Goal: Obtain resource: Obtain resource

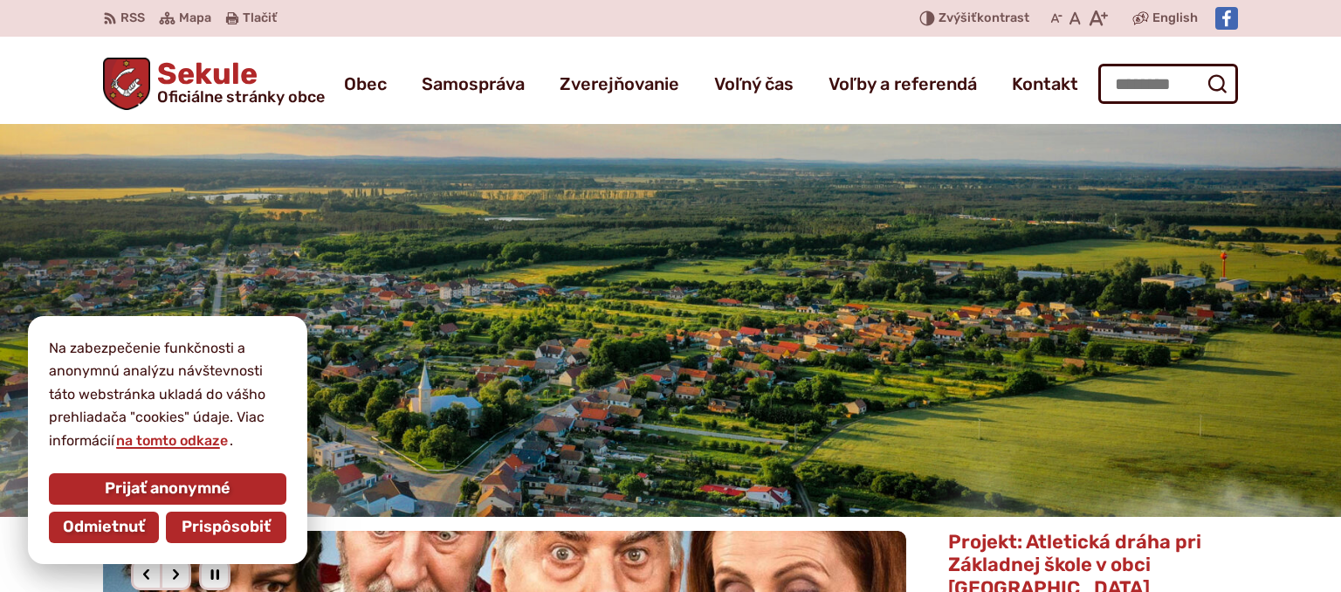
click at [193, 534] on span "Prispôsobiť" at bounding box center [226, 527] width 89 height 19
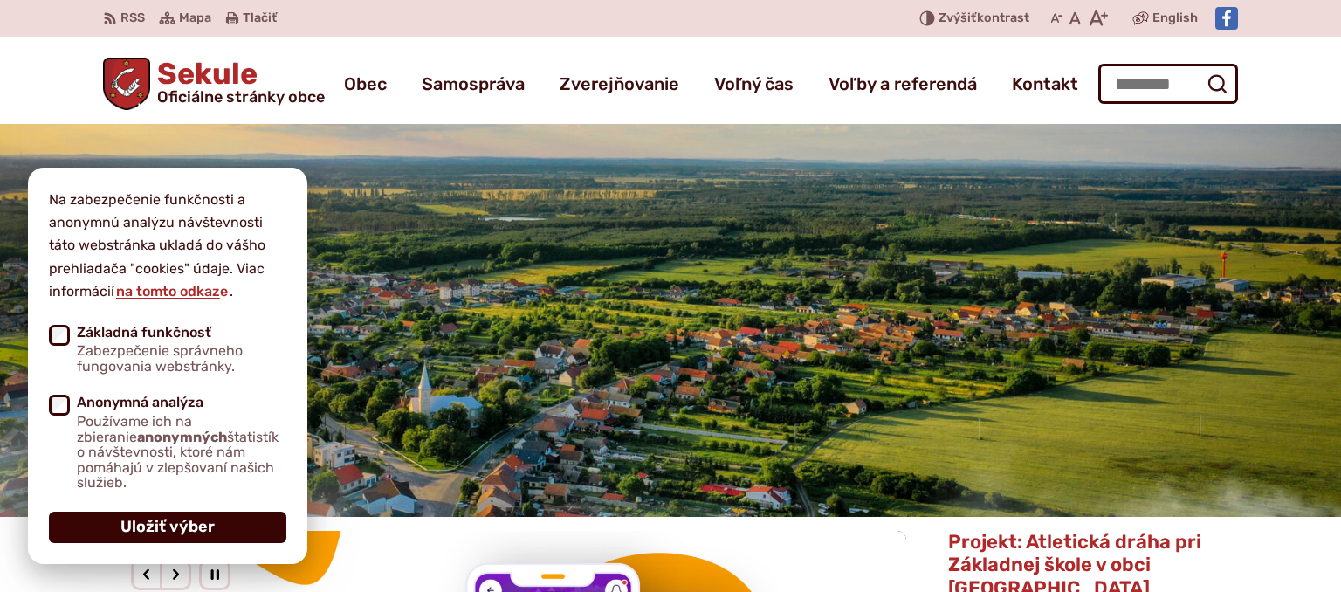
click at [171, 526] on span "Uložiť výber" at bounding box center [168, 527] width 94 height 19
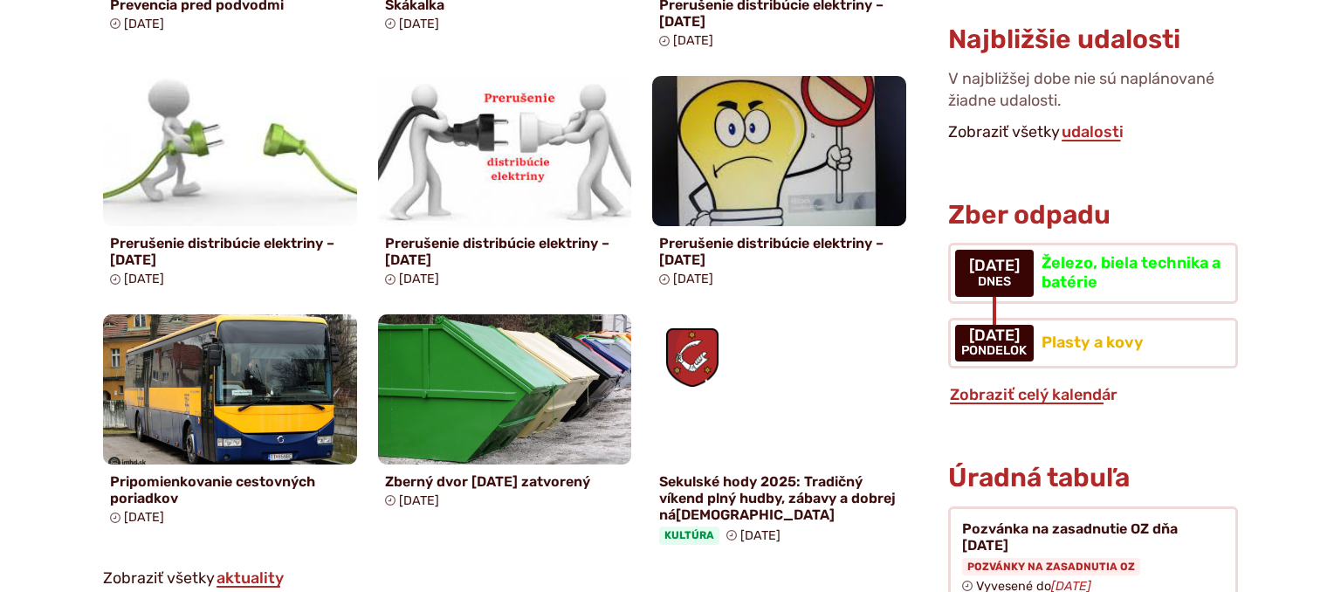
scroll to position [1291, 0]
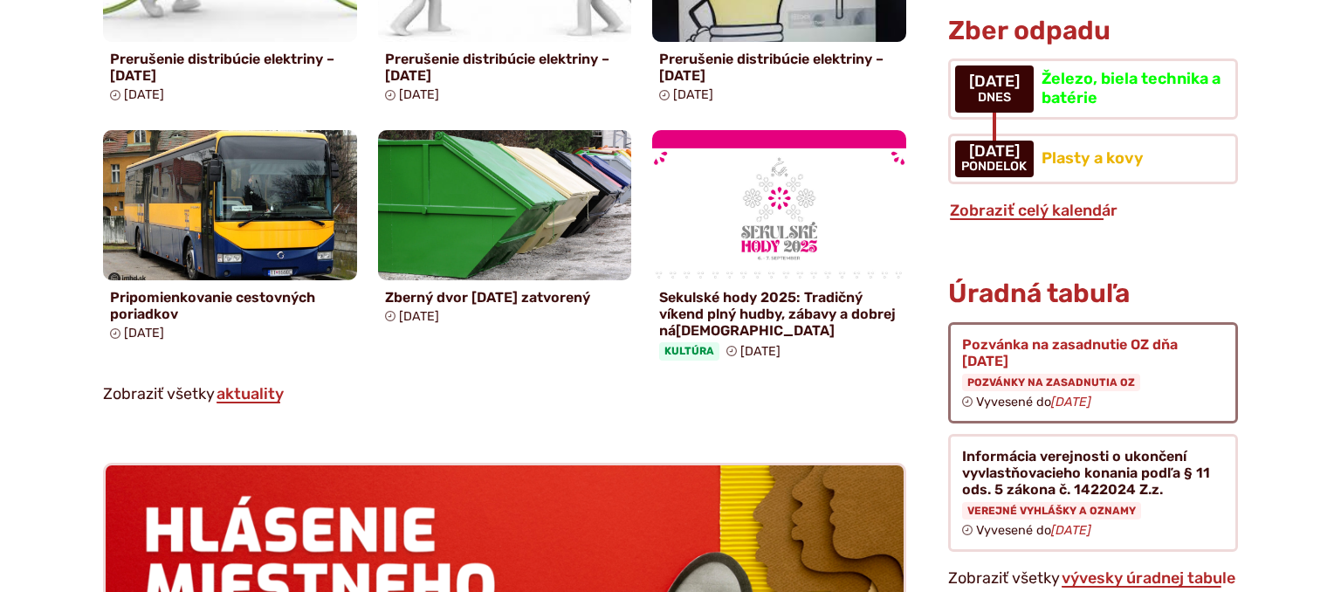
click at [1085, 322] on figure at bounding box center [1093, 372] width 290 height 101
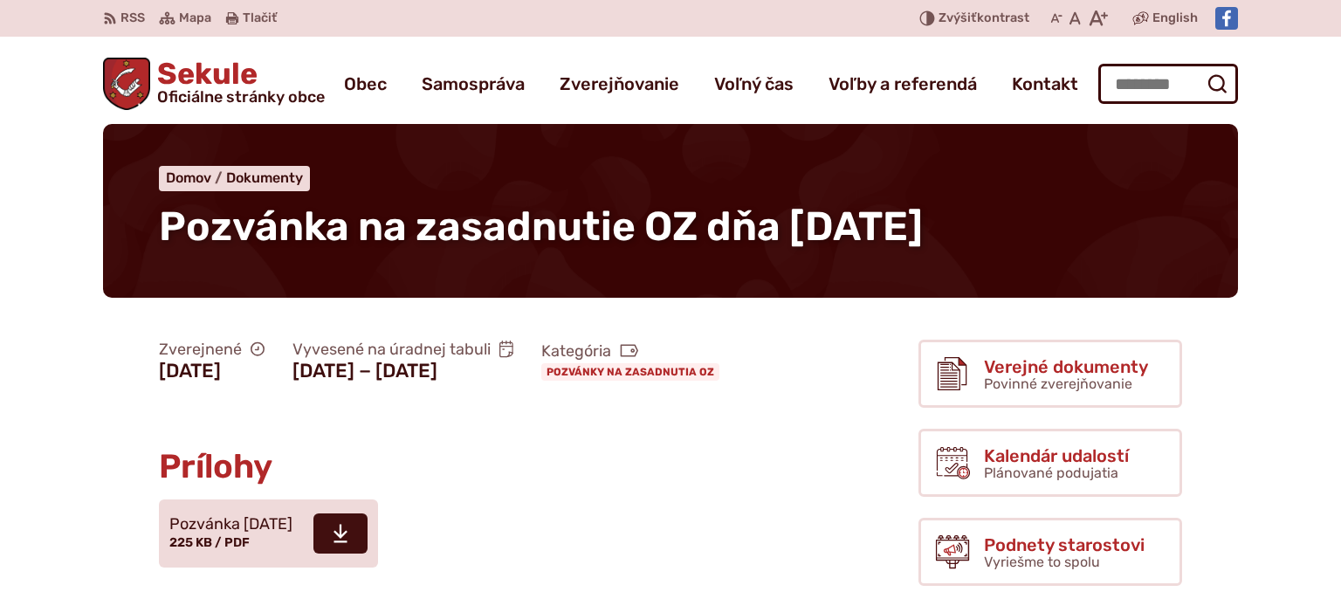
scroll to position [276, 0]
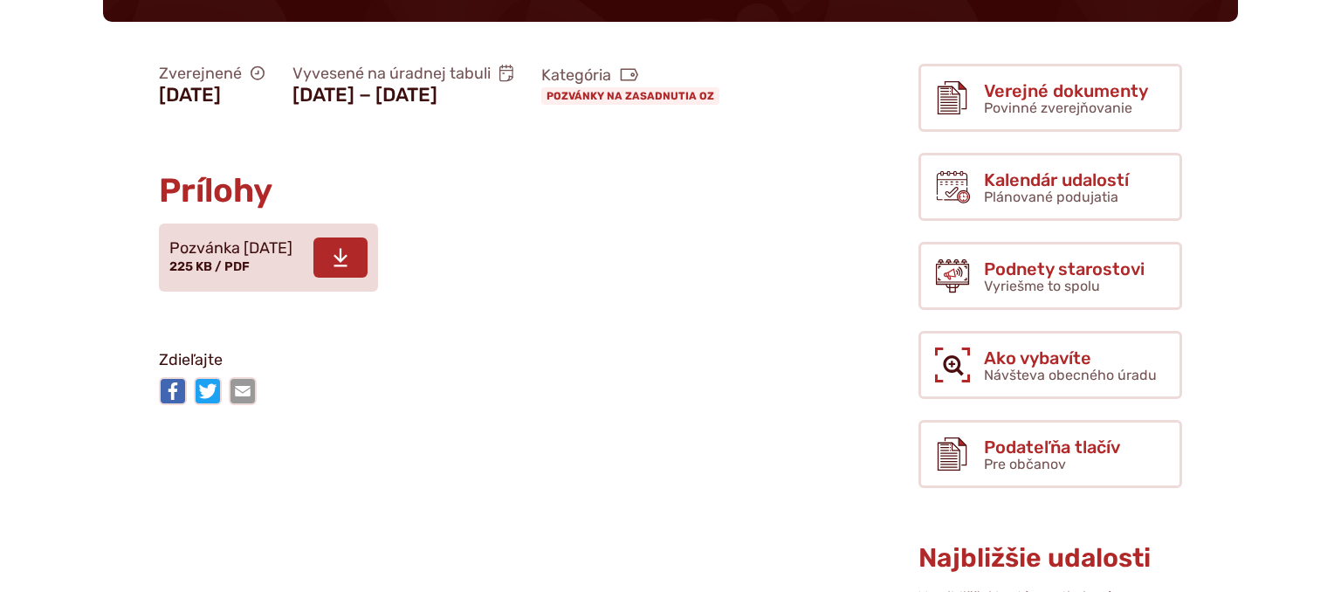
click at [348, 268] on icon at bounding box center [341, 257] width 16 height 21
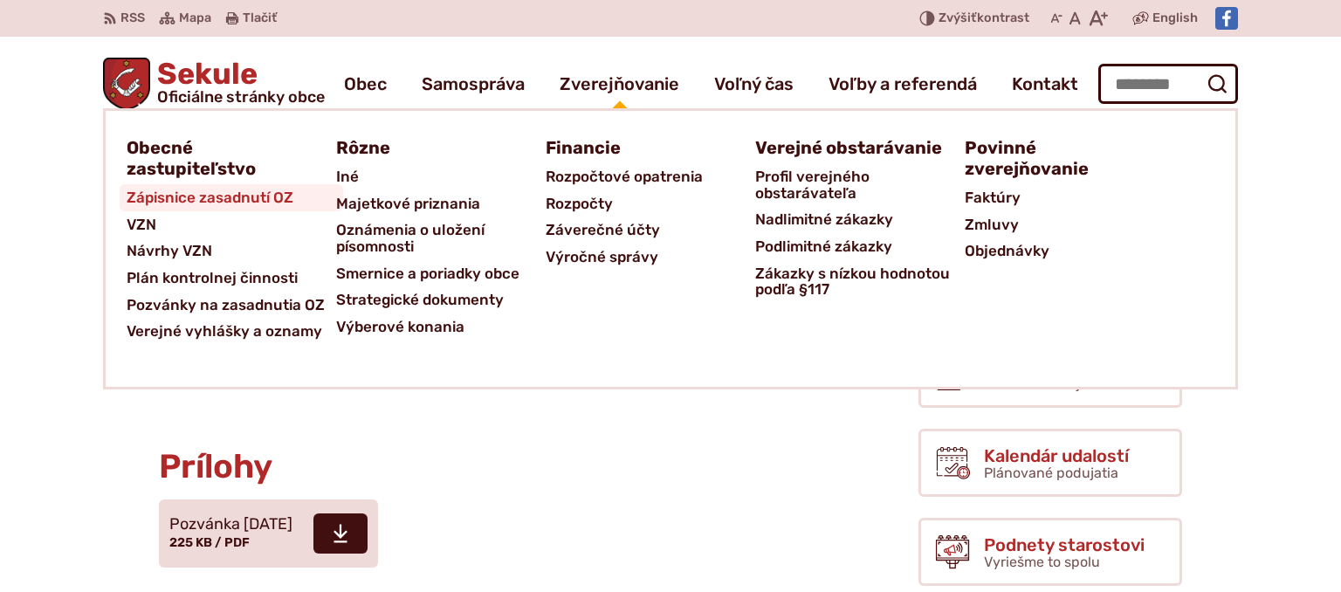
click at [270, 201] on span "Zápisnice zasadnutí OZ" at bounding box center [210, 197] width 167 height 27
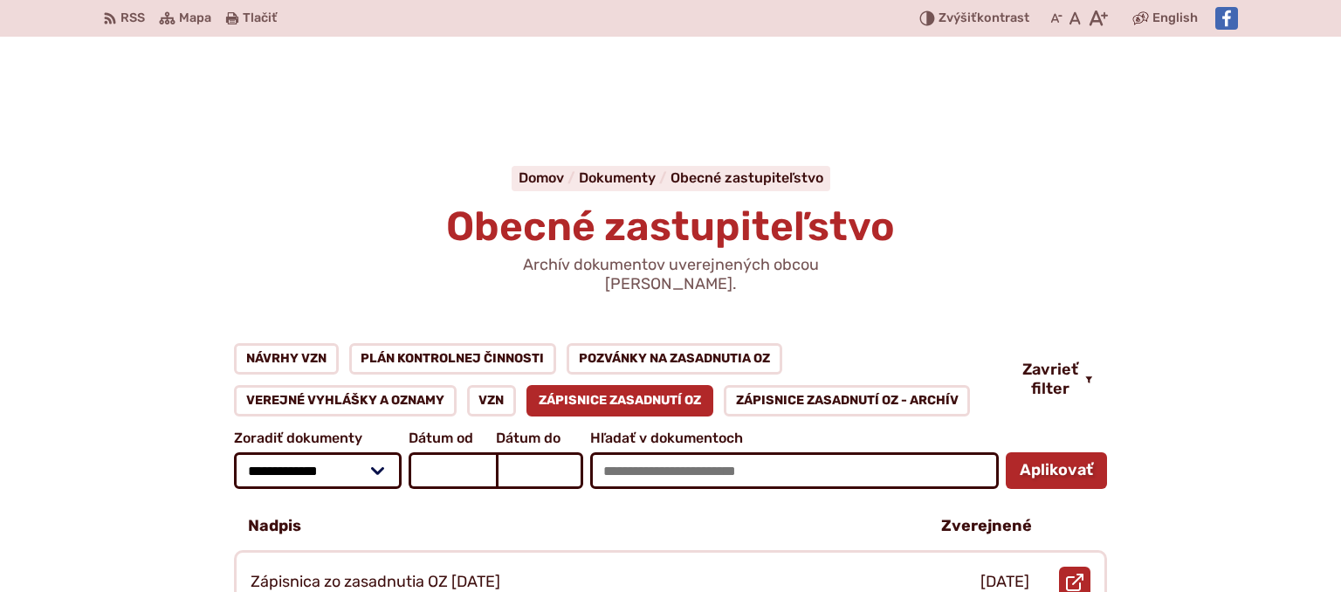
scroll to position [276, 0]
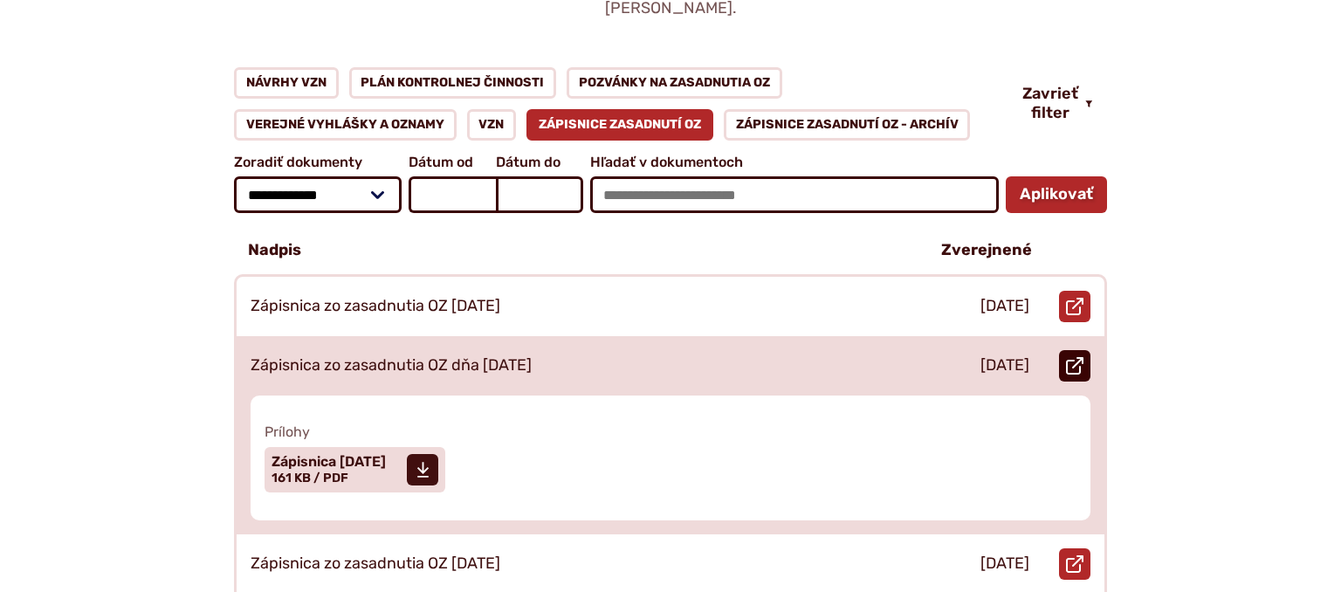
click at [1074, 357] on use at bounding box center [1074, 365] width 17 height 17
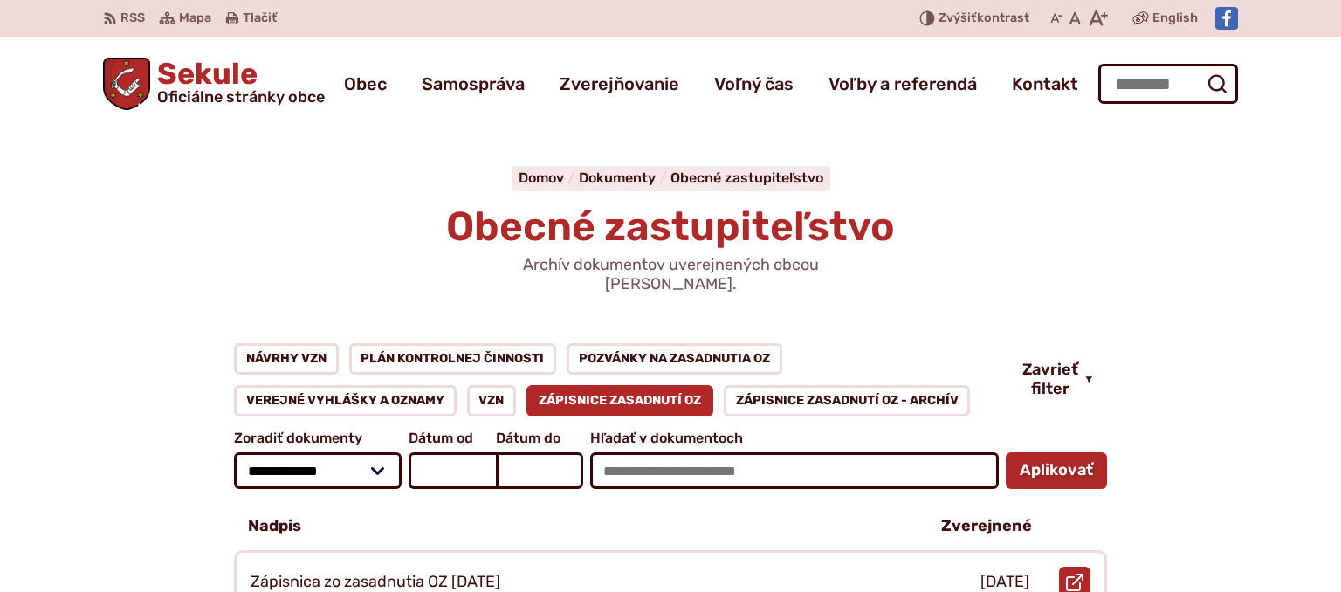
scroll to position [92, 0]
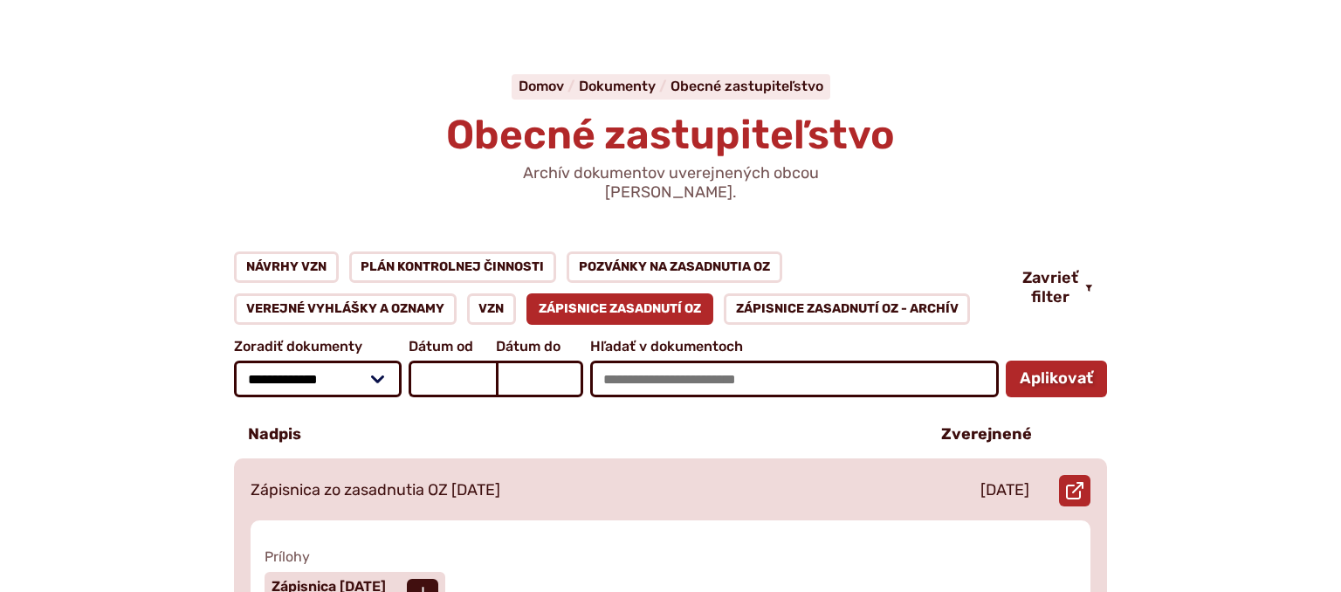
click at [500, 481] on p "Zápisnica zo zasadnutia OZ 23.04.2025" at bounding box center [376, 490] width 250 height 19
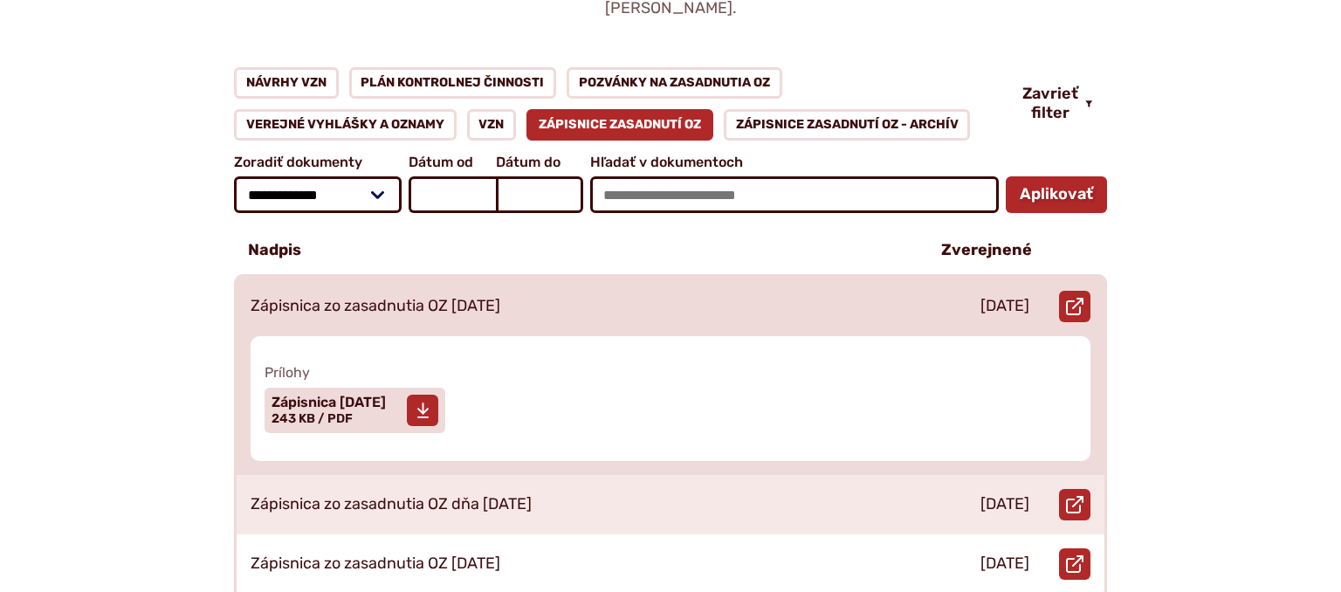
click at [428, 403] on use at bounding box center [422, 411] width 11 height 16
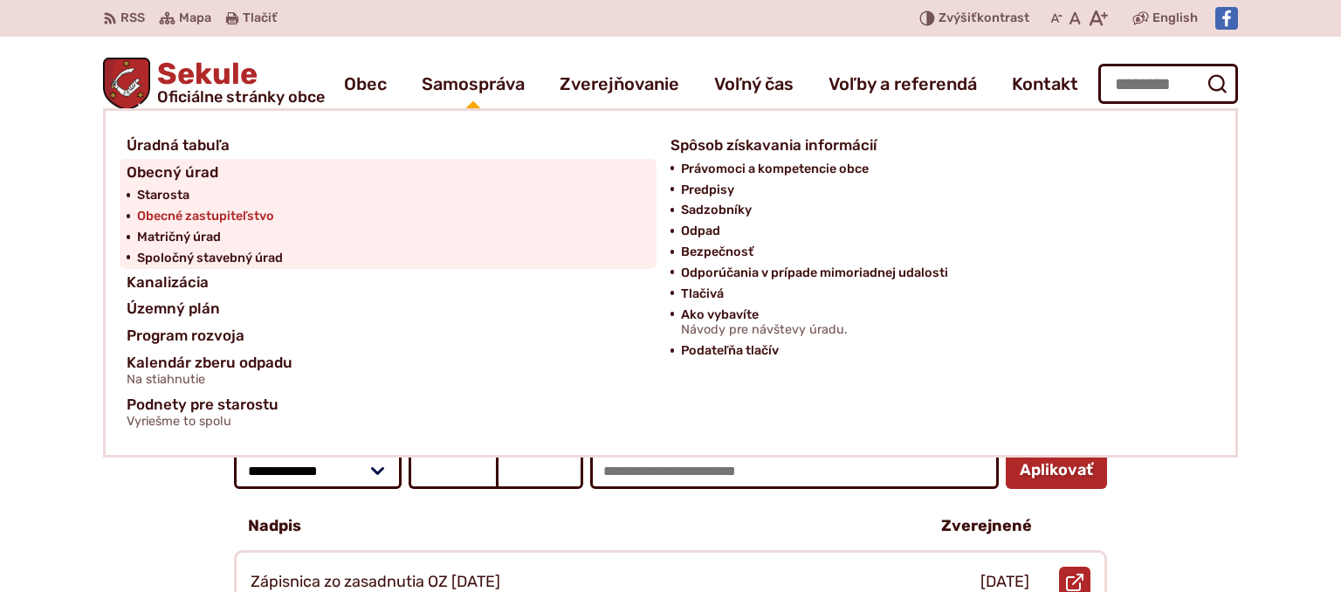
click at [218, 217] on span "Obecné zastupiteľstvo" at bounding box center [205, 216] width 137 height 21
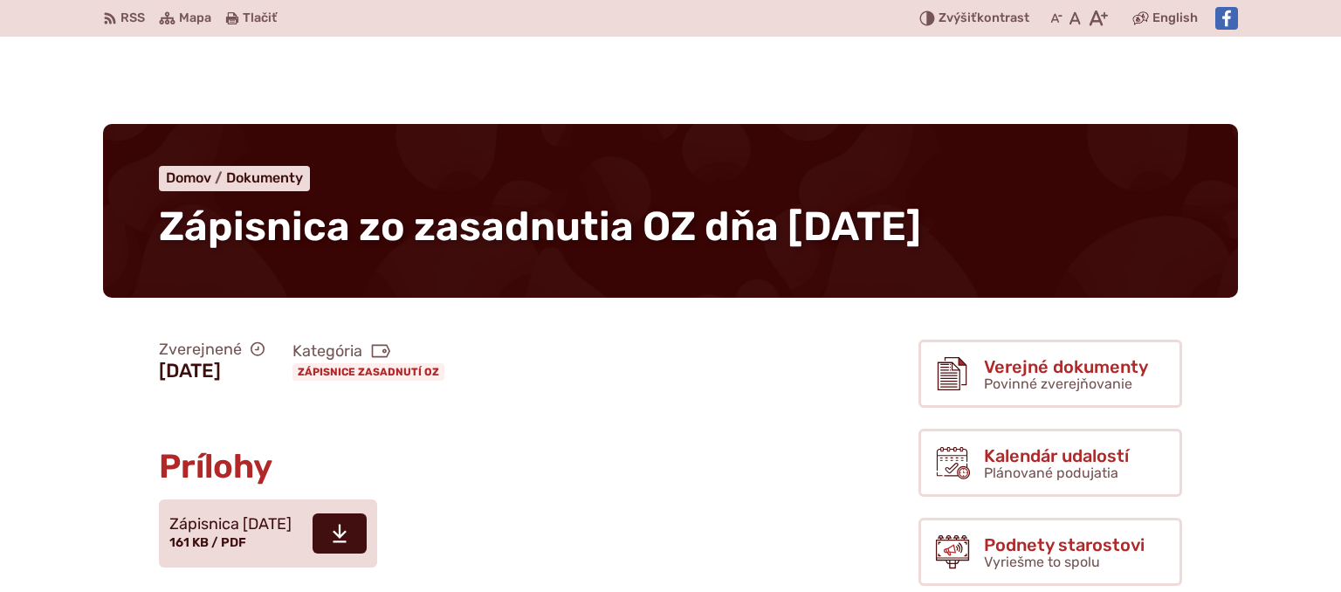
scroll to position [369, 0]
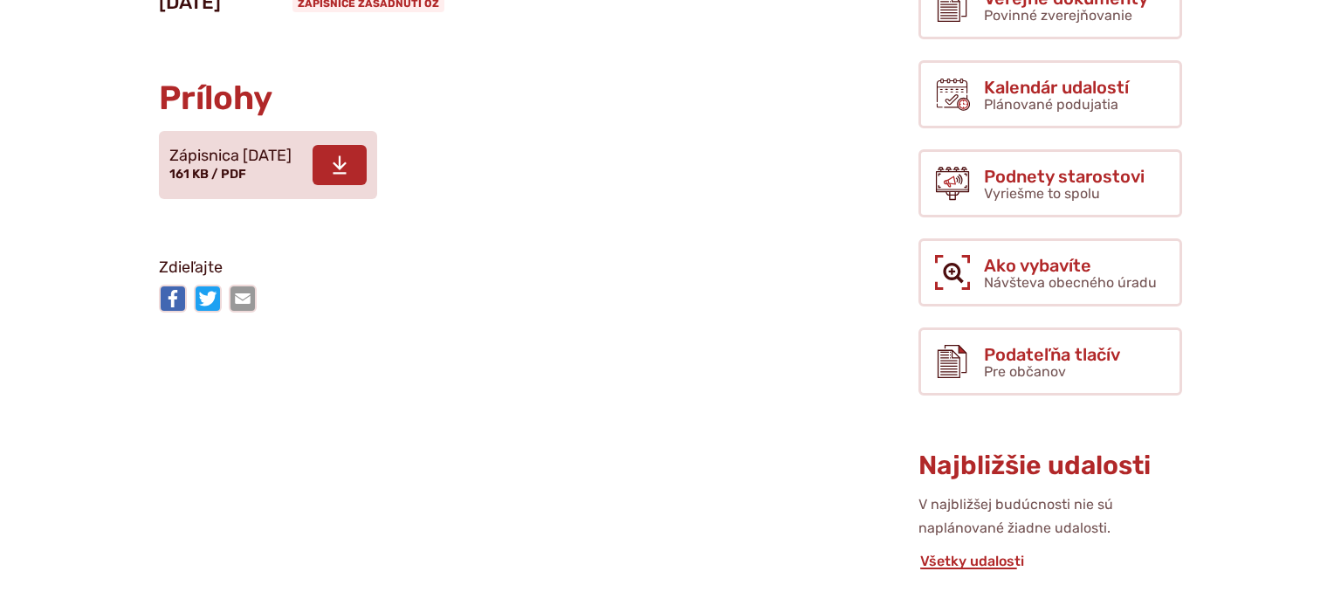
click at [348, 170] on icon at bounding box center [340, 165] width 16 height 21
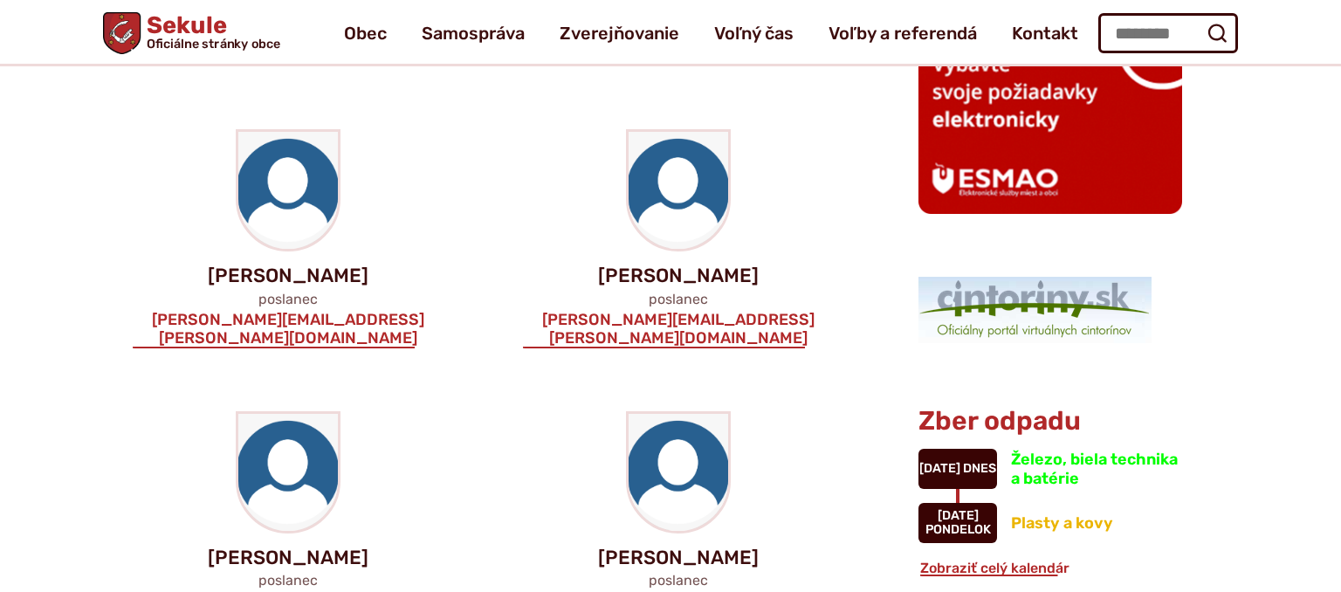
scroll to position [1106, 0]
